Goal: Transaction & Acquisition: Book appointment/travel/reservation

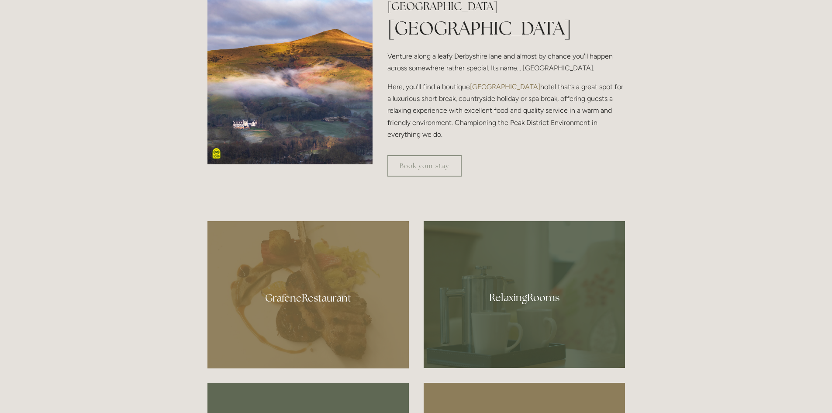
scroll to position [480, 0]
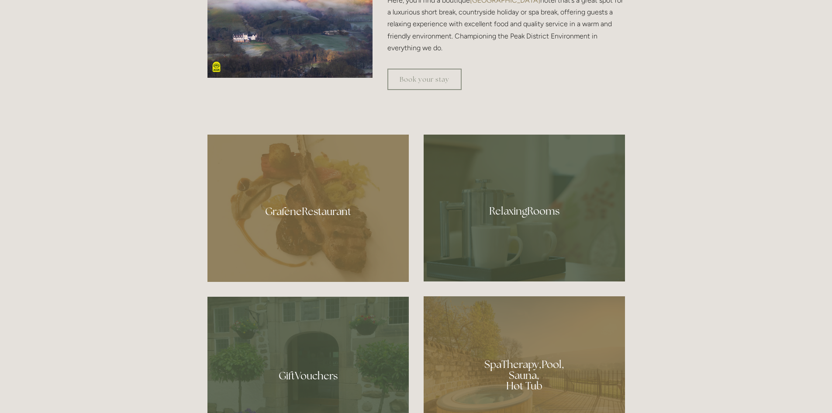
drag, startPoint x: 517, startPoint y: 209, endPoint x: 534, endPoint y: 209, distance: 17.0
click at [517, 209] on div at bounding box center [524, 208] width 201 height 147
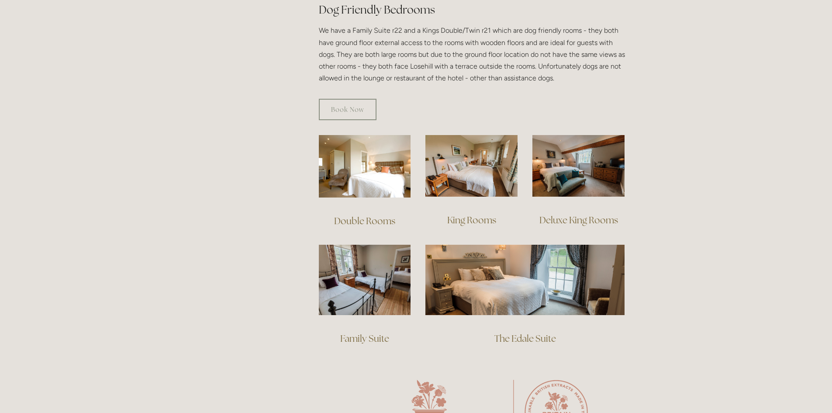
scroll to position [524, 0]
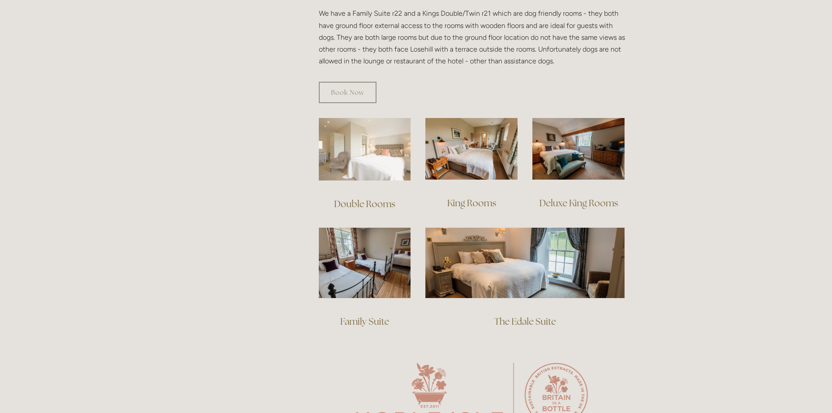
click at [377, 136] on img at bounding box center [365, 149] width 92 height 62
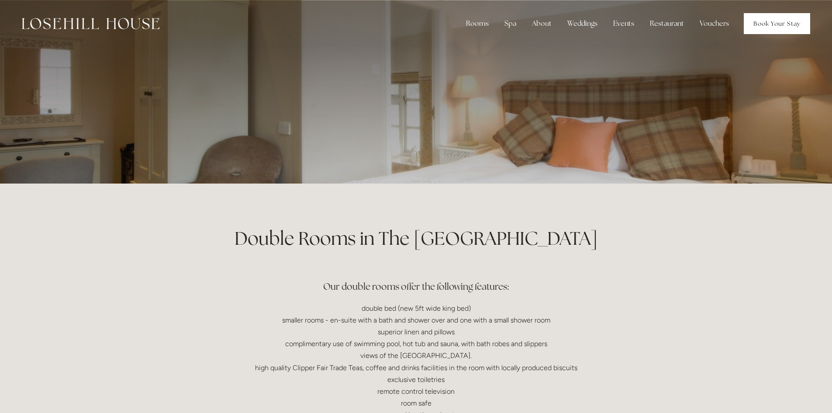
click at [762, 24] on link "Book Your Stay" at bounding box center [777, 23] width 66 height 21
